Goal: Task Accomplishment & Management: Manage account settings

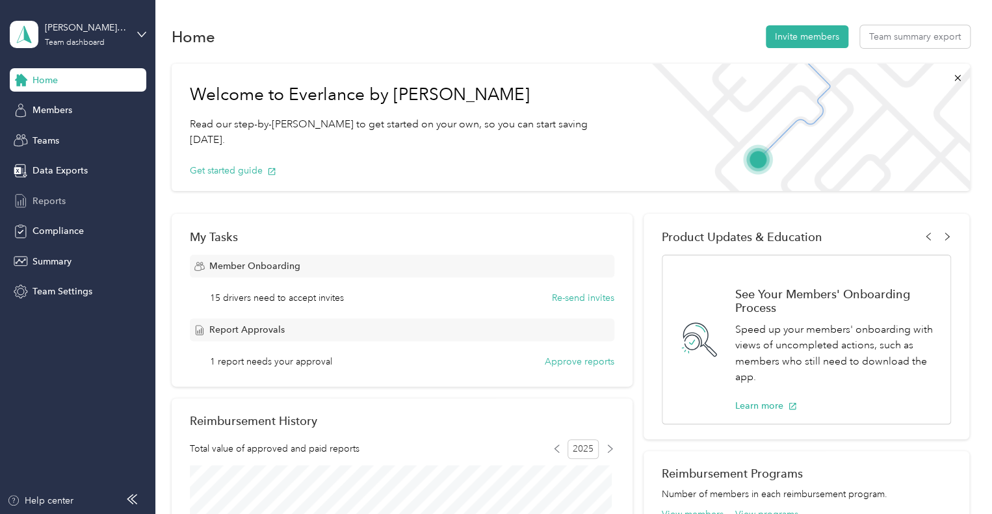
click at [54, 199] on span "Reports" at bounding box center [48, 201] width 33 height 14
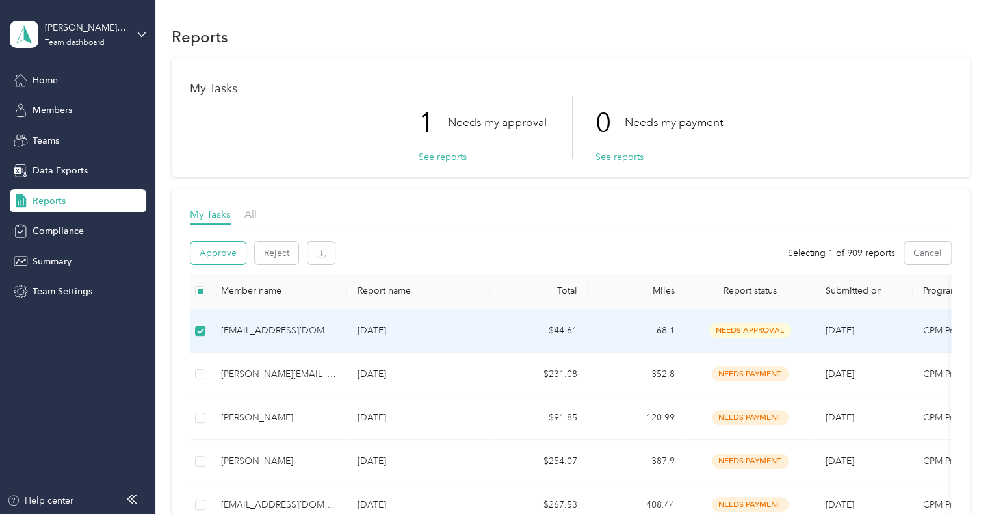
click at [214, 254] on button "Approve" at bounding box center [217, 253] width 55 height 23
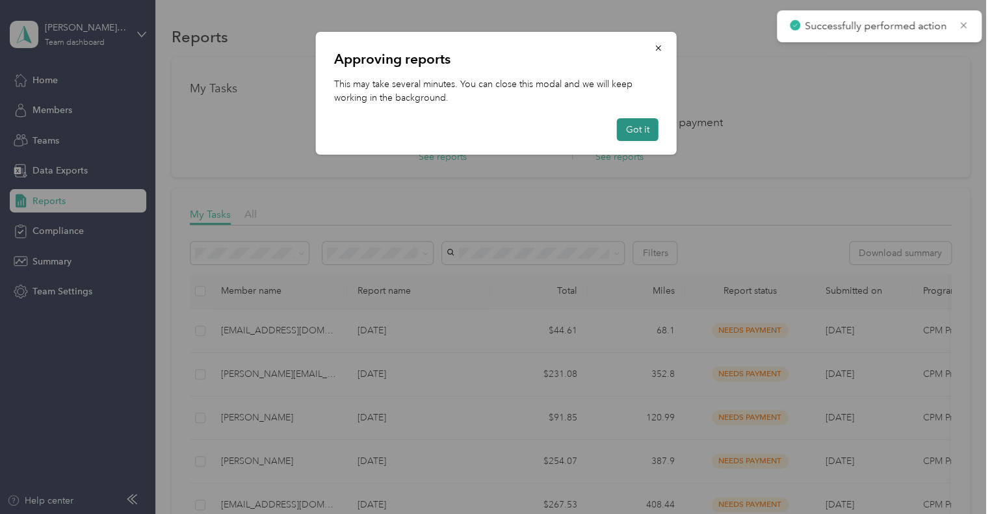
click at [636, 127] on button "Got it" at bounding box center [638, 129] width 42 height 23
